Goal: Obtain resource: Download file/media

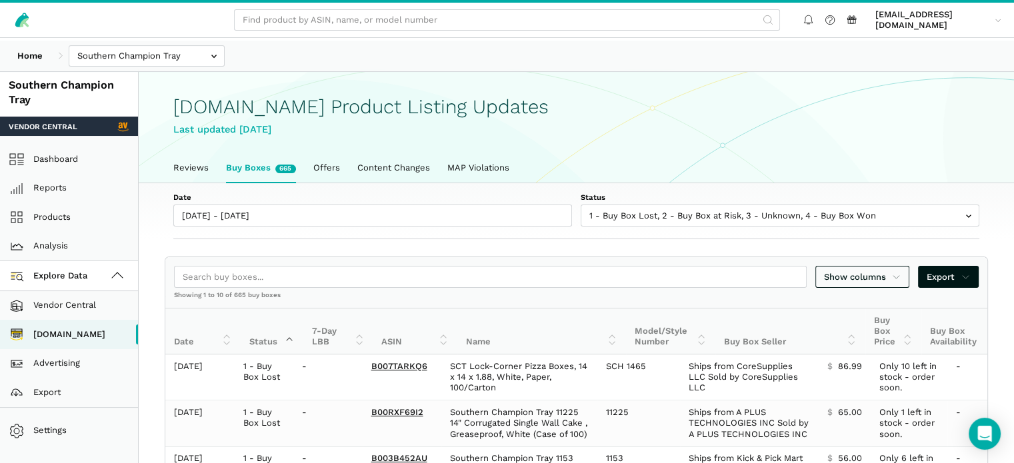
scroll to position [5, 0]
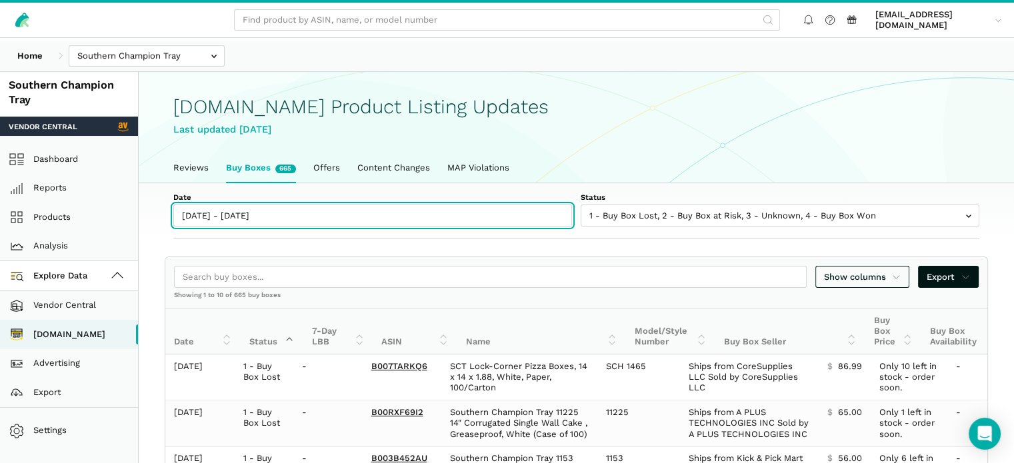
click at [259, 227] on input "[DATE] - [DATE]" at bounding box center [372, 216] width 398 height 22
type input "[DATE]"
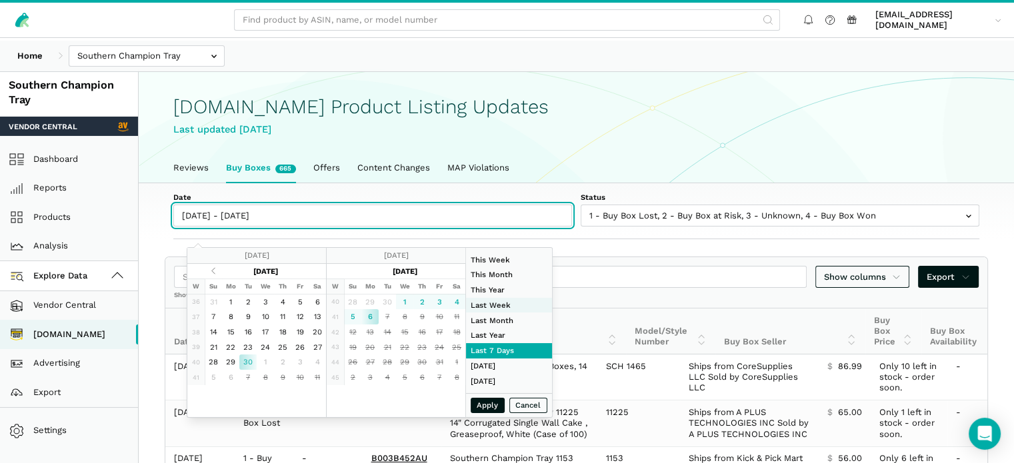
type input "[DATE]"
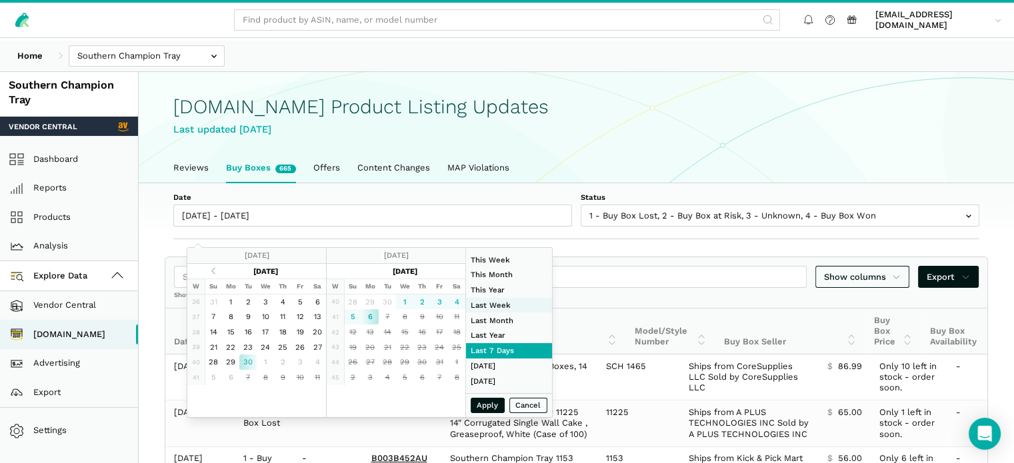
click at [507, 310] on li "Last Week" at bounding box center [509, 305] width 86 height 15
type input "[DATE] - [DATE]"
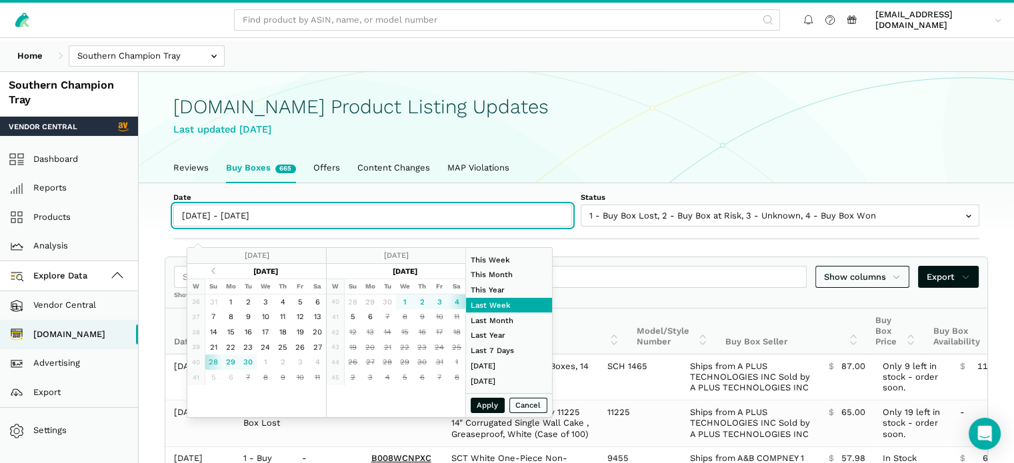
click at [245, 227] on input "[DATE] - [DATE]" at bounding box center [372, 216] width 398 height 22
type input "[DATE]"
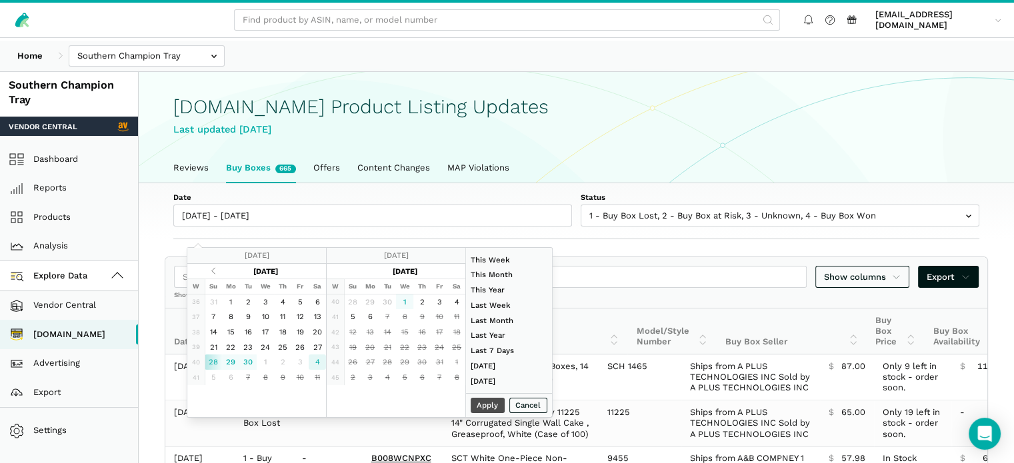
type input "[DATE]"
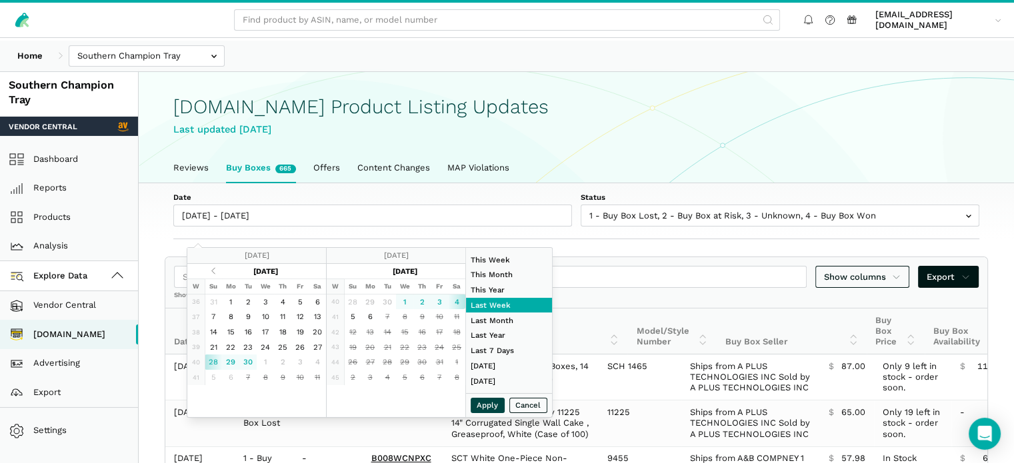
click at [505, 413] on button "Apply" at bounding box center [487, 405] width 35 height 15
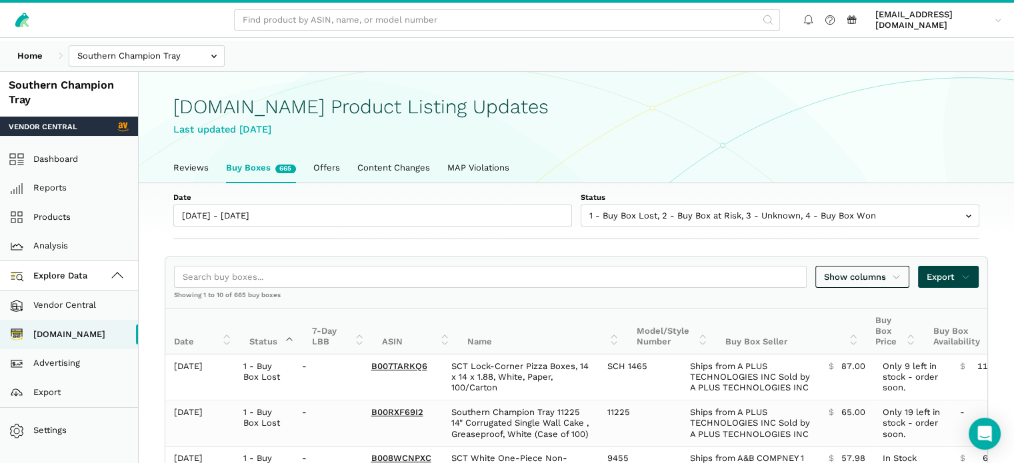
click at [926, 284] on span "Export" at bounding box center [947, 277] width 43 height 13
click at [920, 341] on span "Export as Excel" at bounding box center [914, 343] width 65 height 13
click at [789, 89] on div at bounding box center [507, 231] width 1014 height 463
click at [323, 240] on div "Date [DATE] - [DATE] Status 1 - Buy Box Lost 2 - Buy Box at Risk 3 - Unknown 4 …" at bounding box center [576, 211] width 875 height 57
